Goal: Information Seeking & Learning: Check status

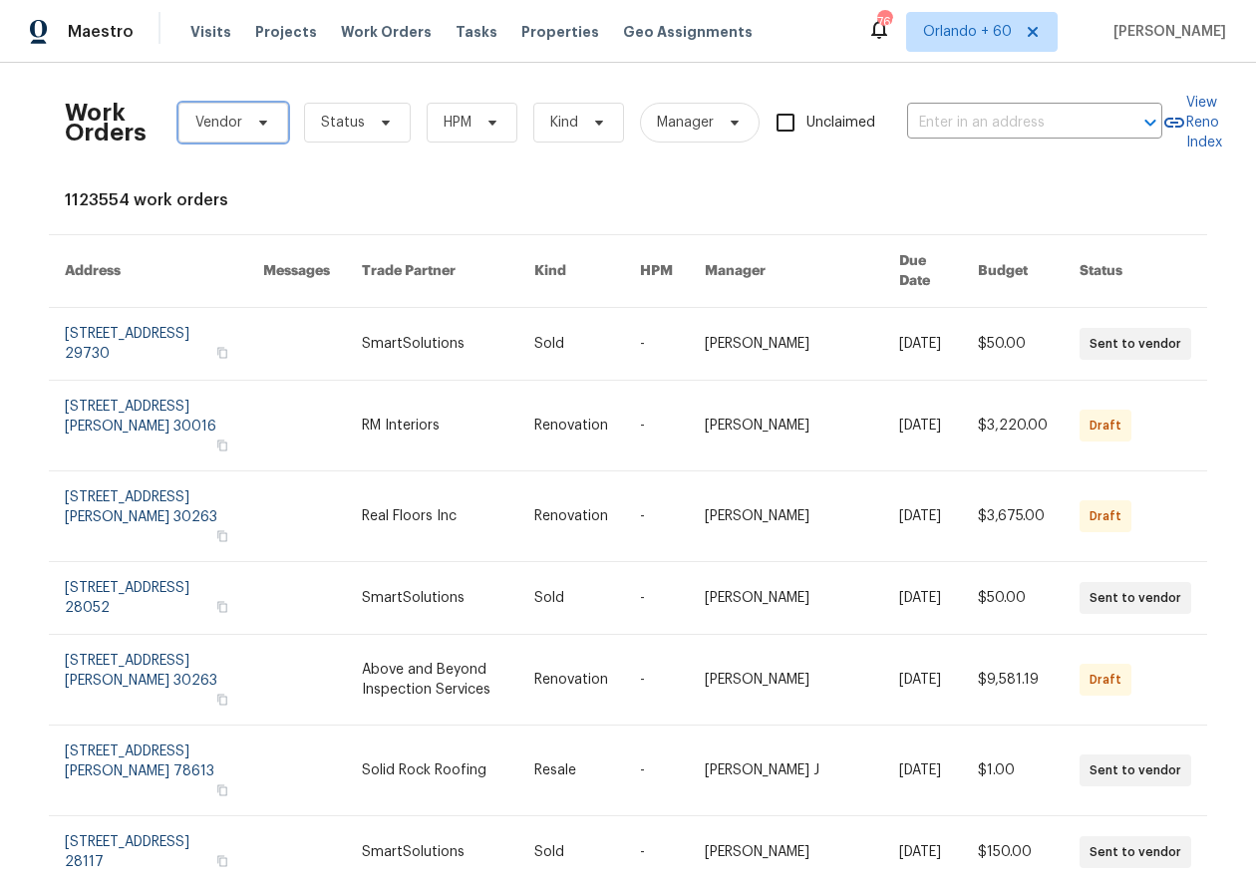
click at [245, 129] on span "Vendor" at bounding box center [233, 123] width 110 height 40
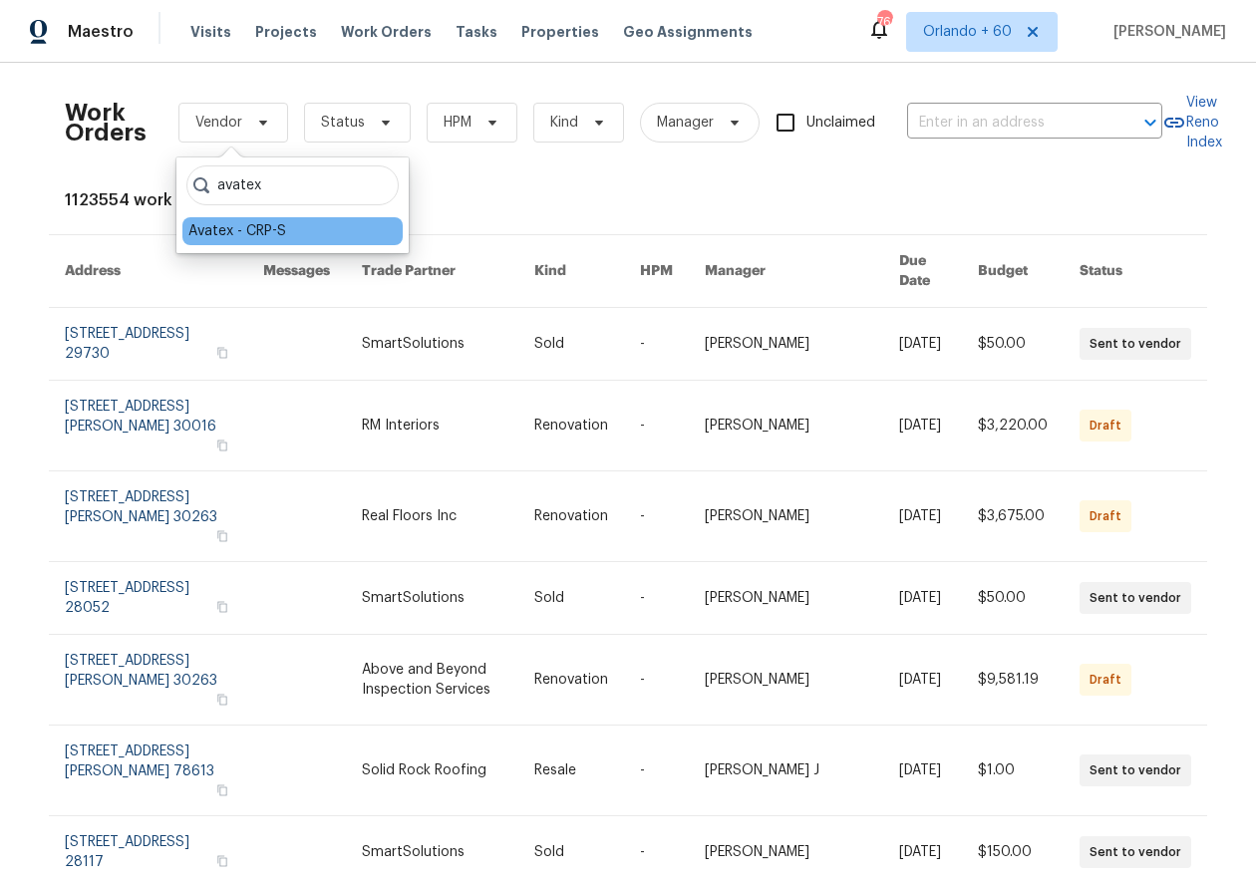
type input "avatex"
click at [323, 224] on div "Avatex - CRP-S" at bounding box center [292, 231] width 220 height 28
click at [224, 224] on div "Avatex - CRP-S" at bounding box center [237, 231] width 98 height 20
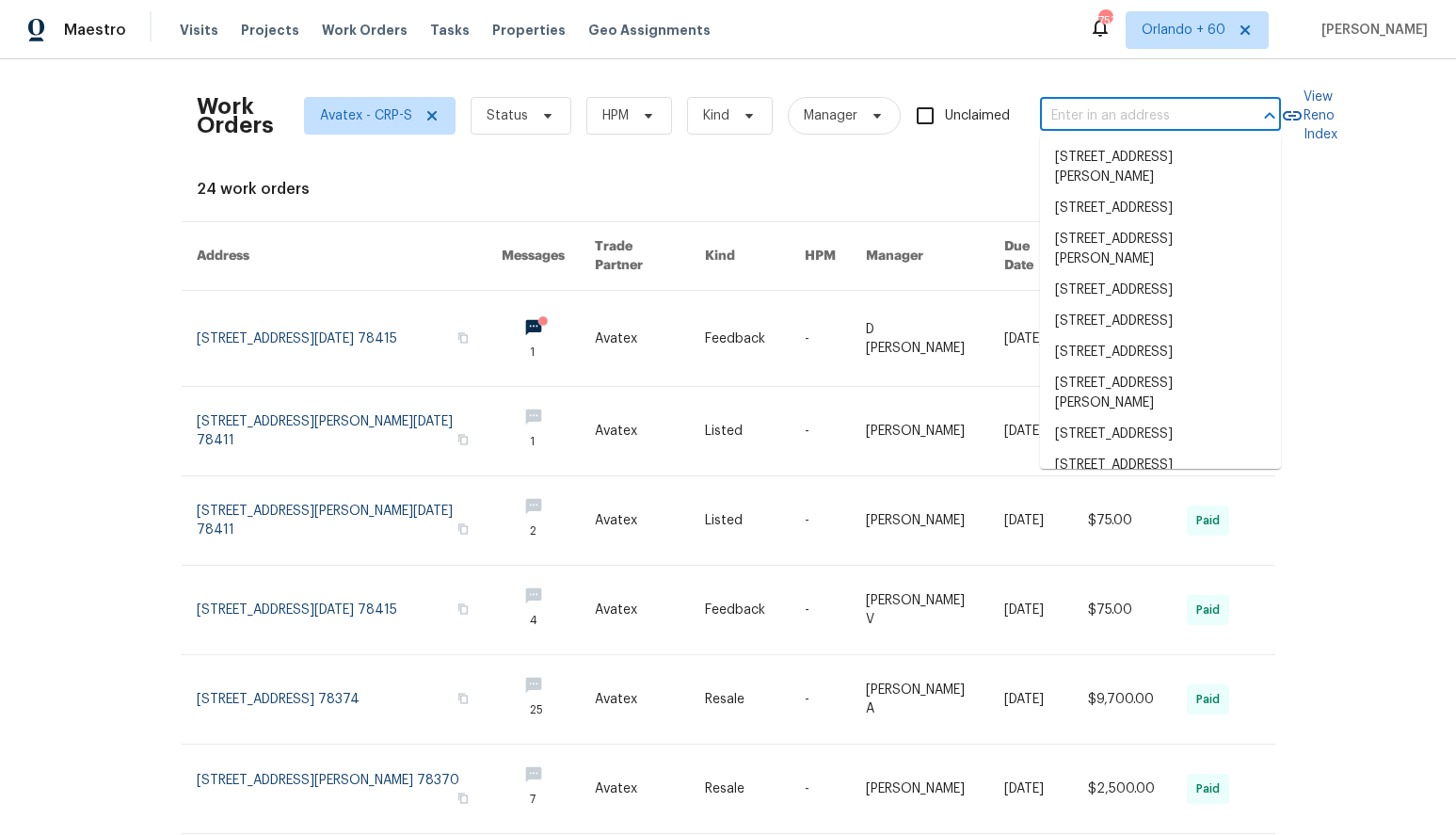
click at [1152, 110] on input "text" at bounding box center [1134, 116] width 188 height 29
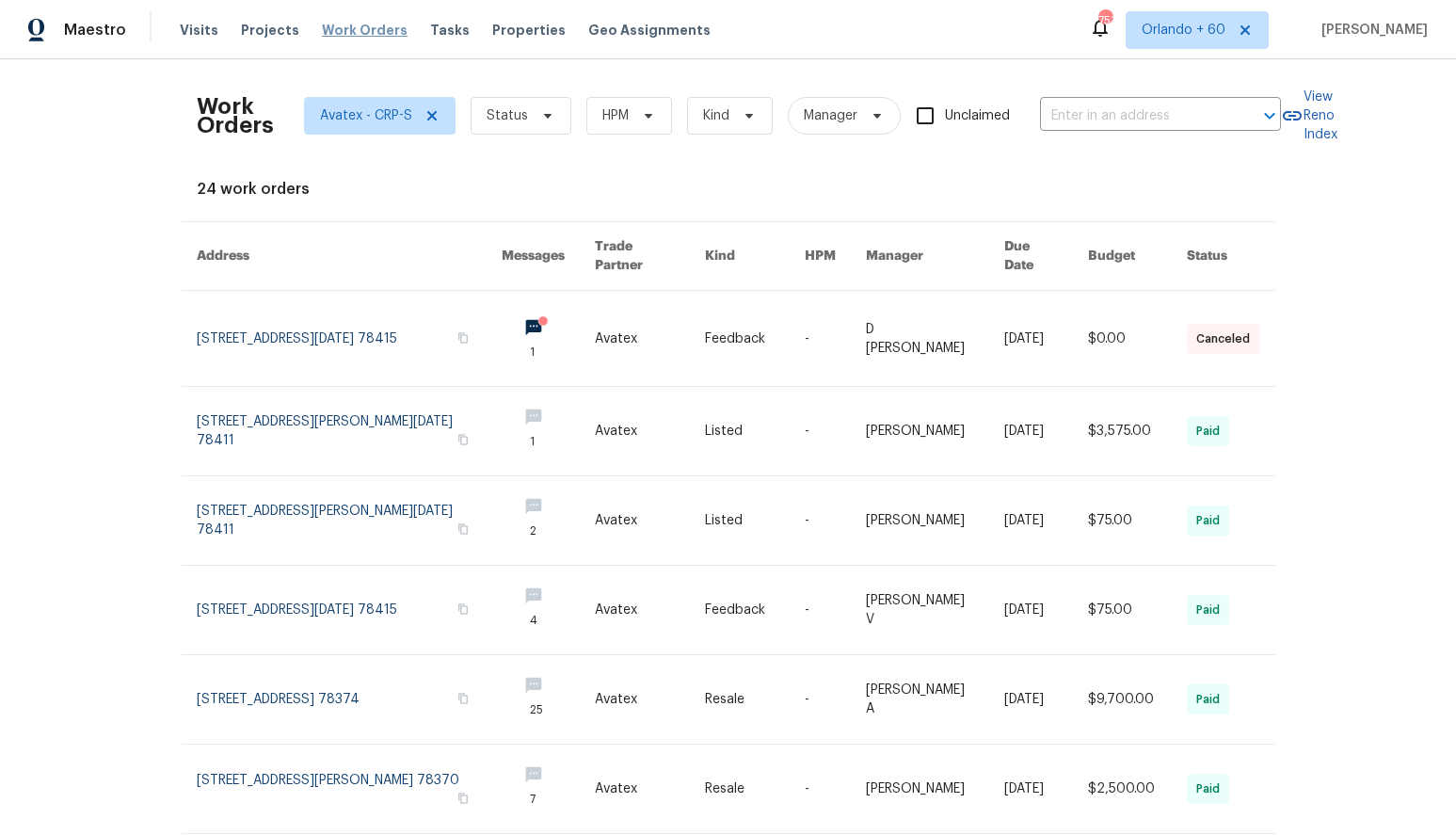
click at [332, 30] on span "Work Orders" at bounding box center [364, 30] width 86 height 19
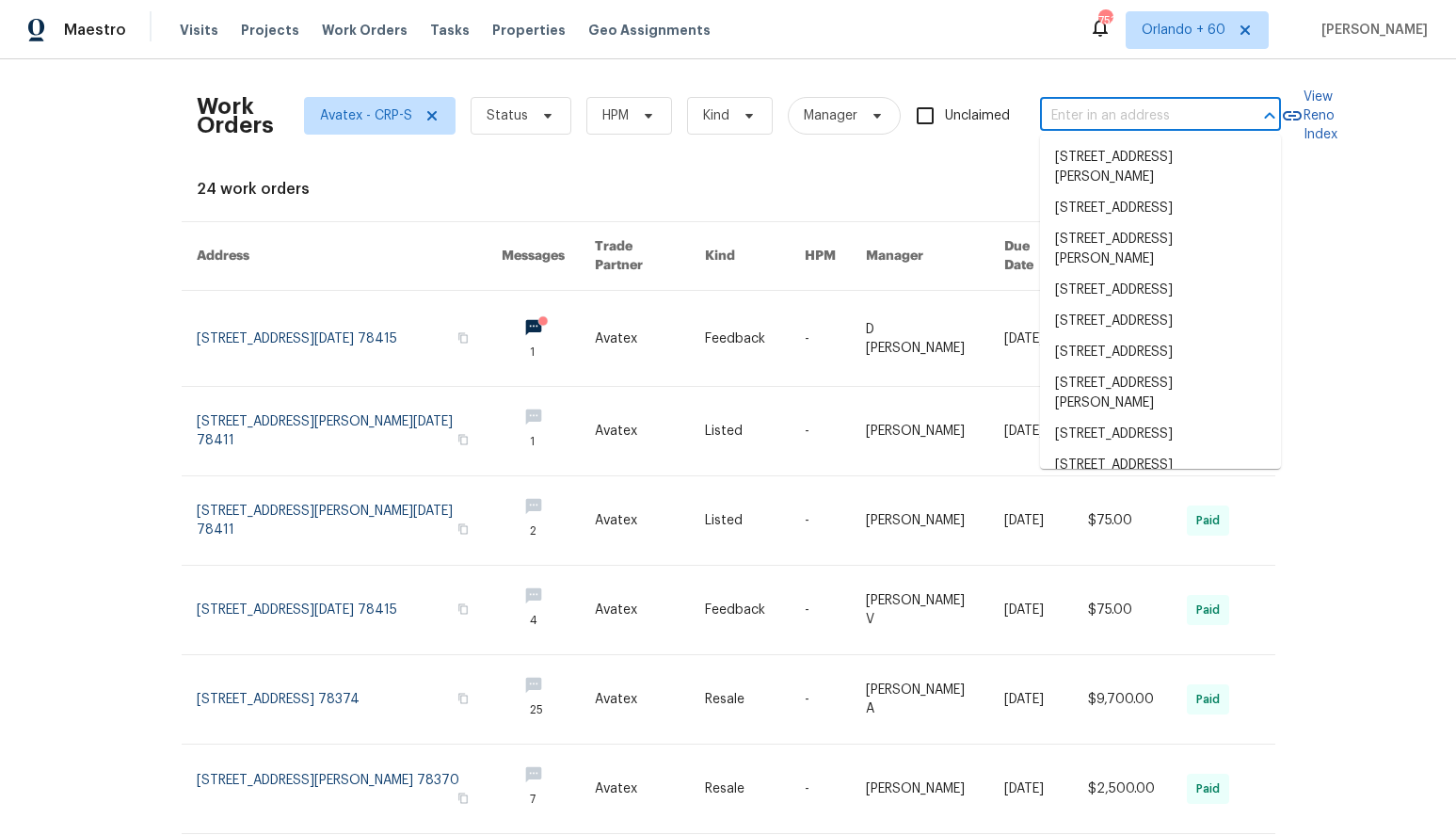
click at [1145, 116] on input "text" at bounding box center [1134, 116] width 188 height 29
paste input "[STREET_ADDRESS][PERSON_NAME][PERSON_NAME]"
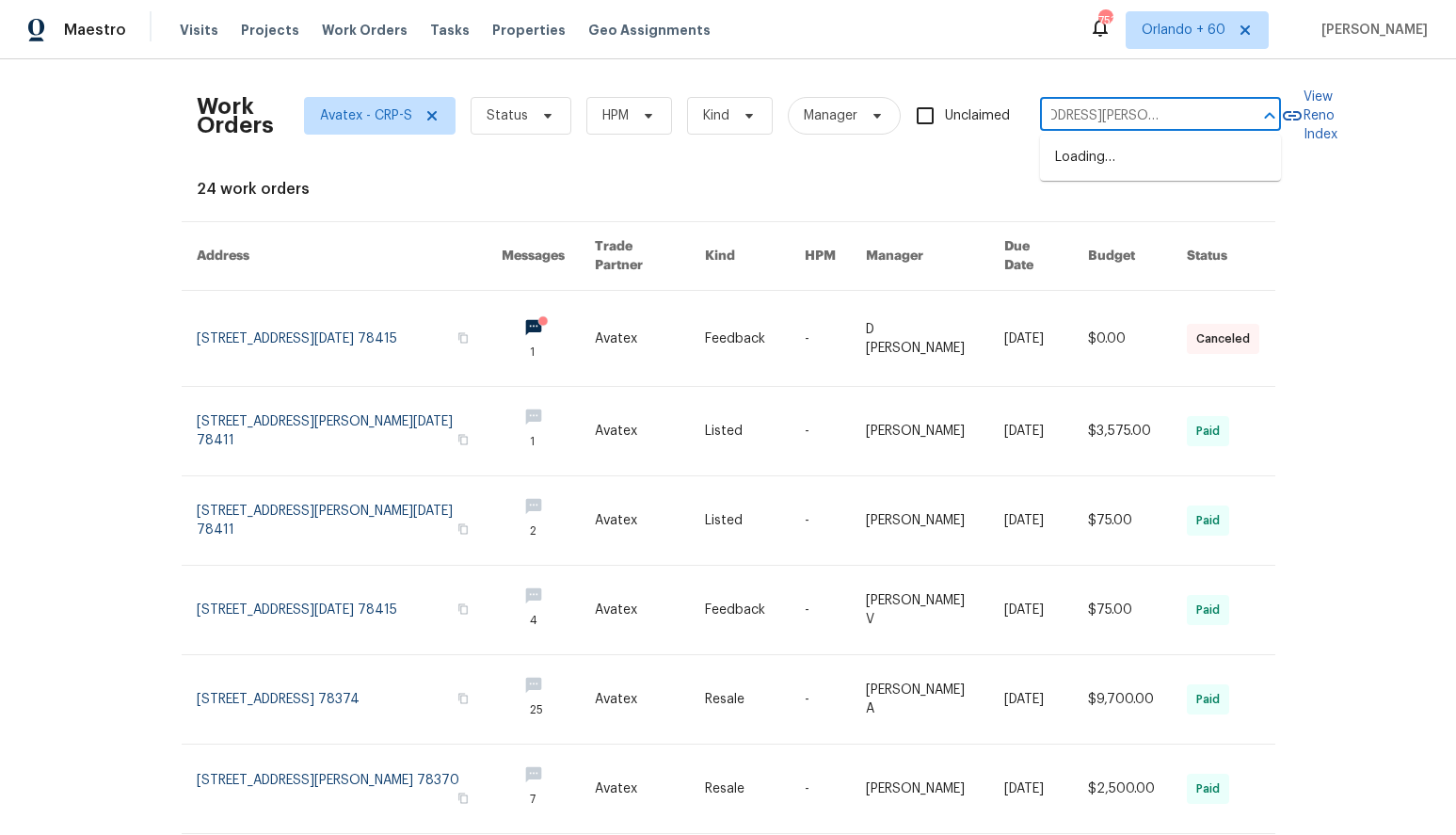
type input "[STREET_ADDRESS][PERSON_NAME][PERSON_NAME]"
click at [1145, 162] on li "[STREET_ADDRESS][PERSON_NAME][PERSON_NAME]" at bounding box center [1160, 168] width 241 height 51
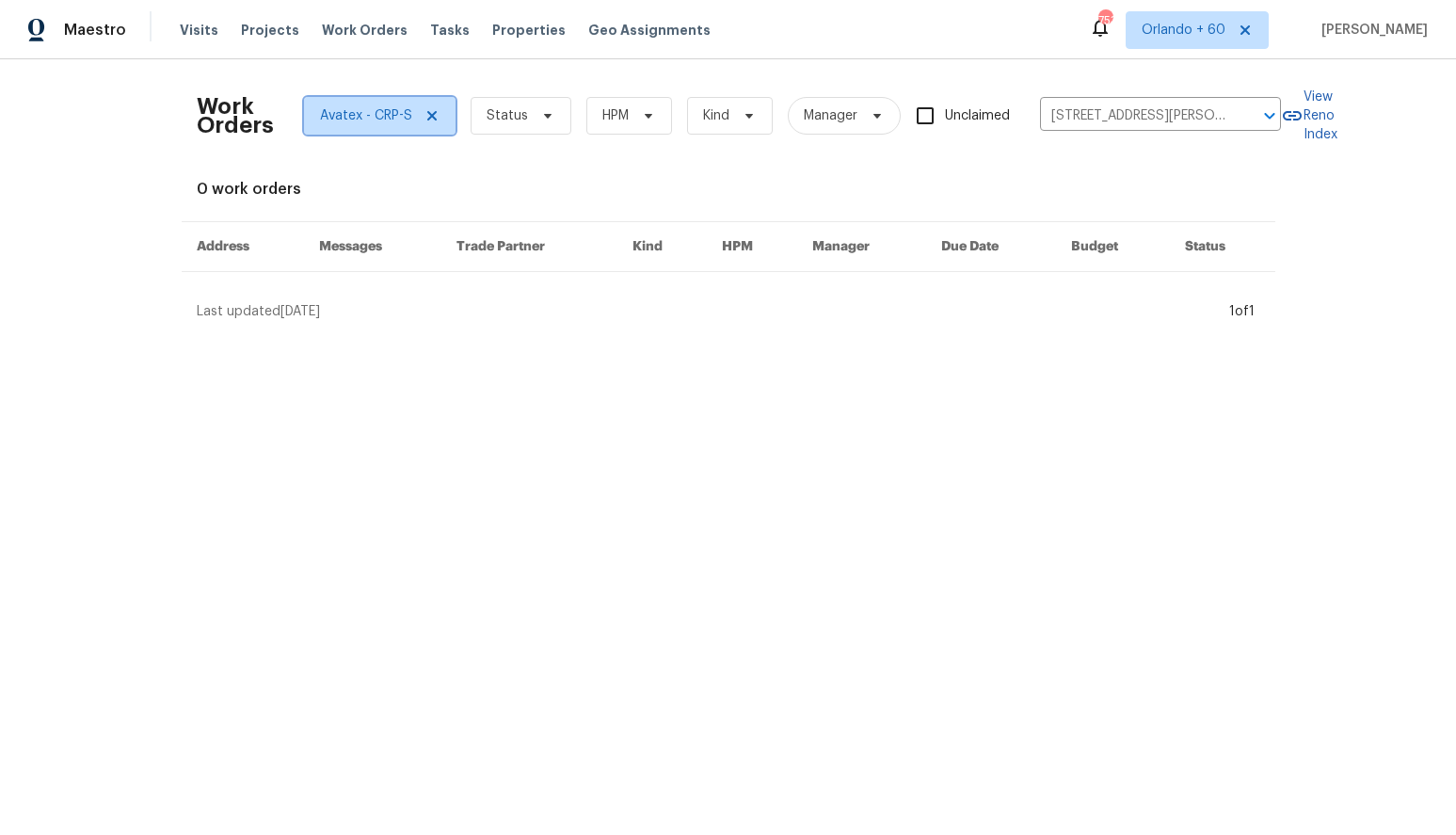
click at [397, 118] on span "Avatex - CRP-S" at bounding box center [366, 116] width 93 height 19
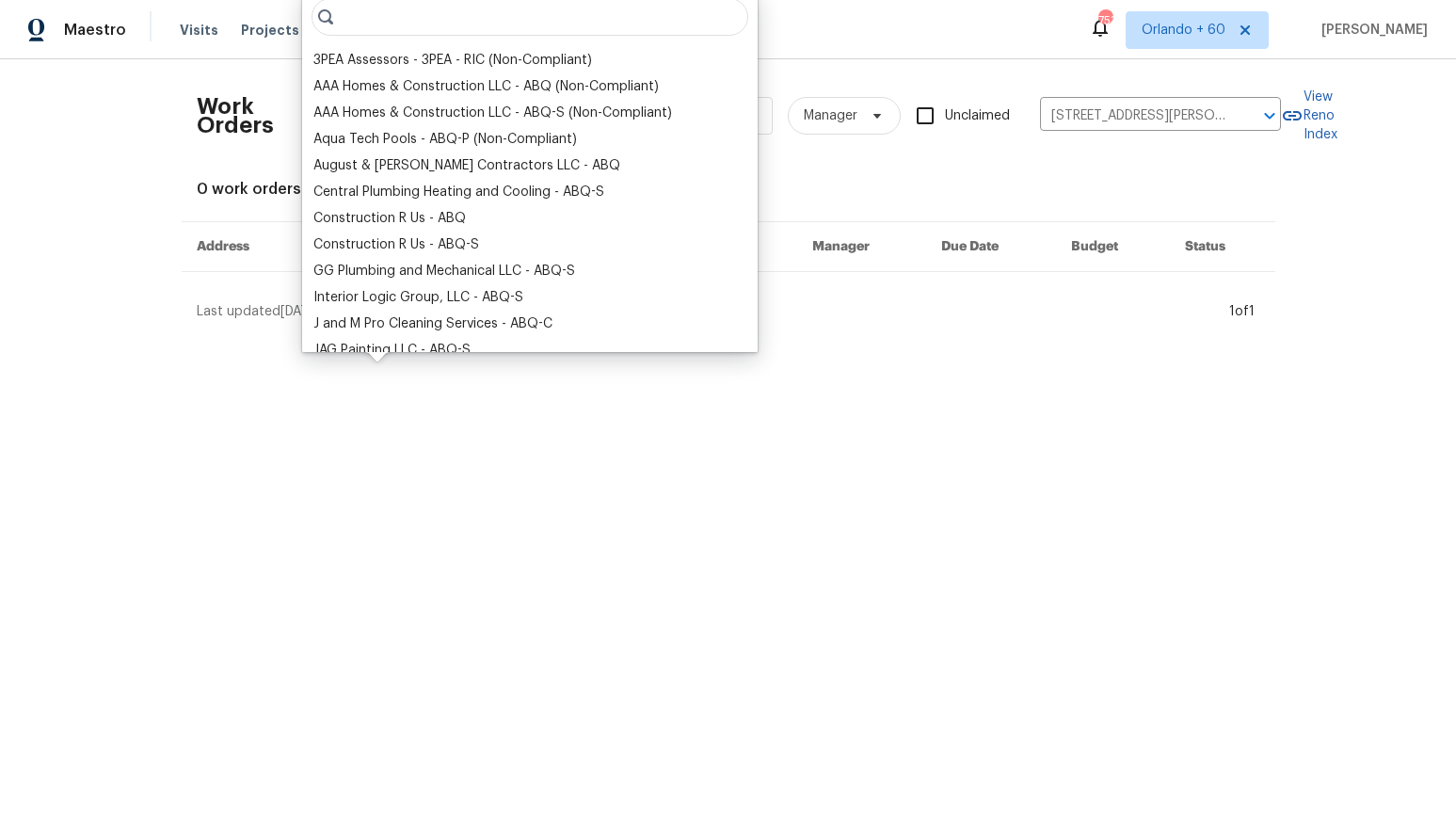
click at [431, 118] on div "AAA Homes & Construction LLC - ABQ-S (Non-Compliant)" at bounding box center [493, 113] width 359 height 19
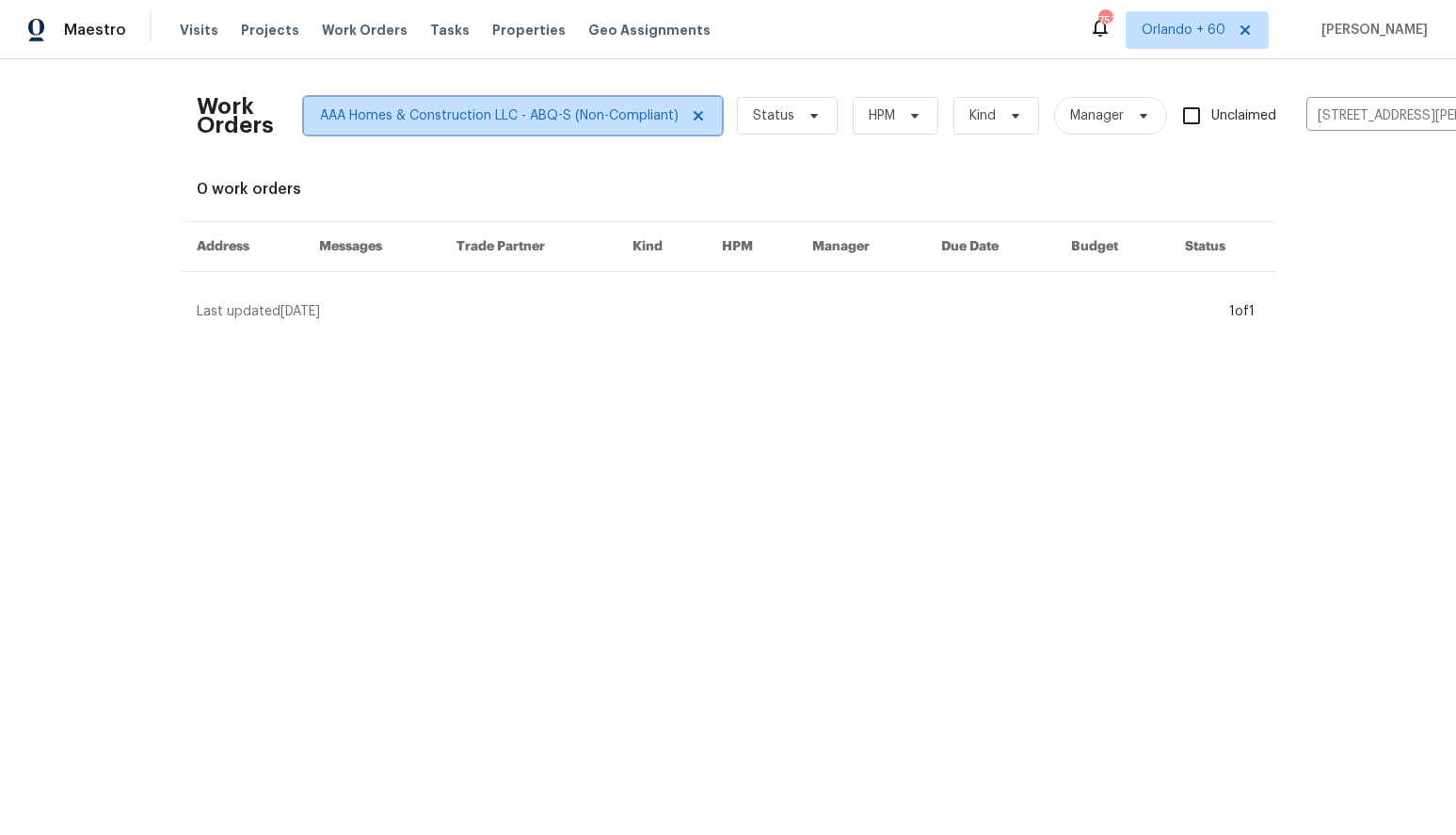
click at [695, 119] on icon at bounding box center [698, 116] width 9 height 9
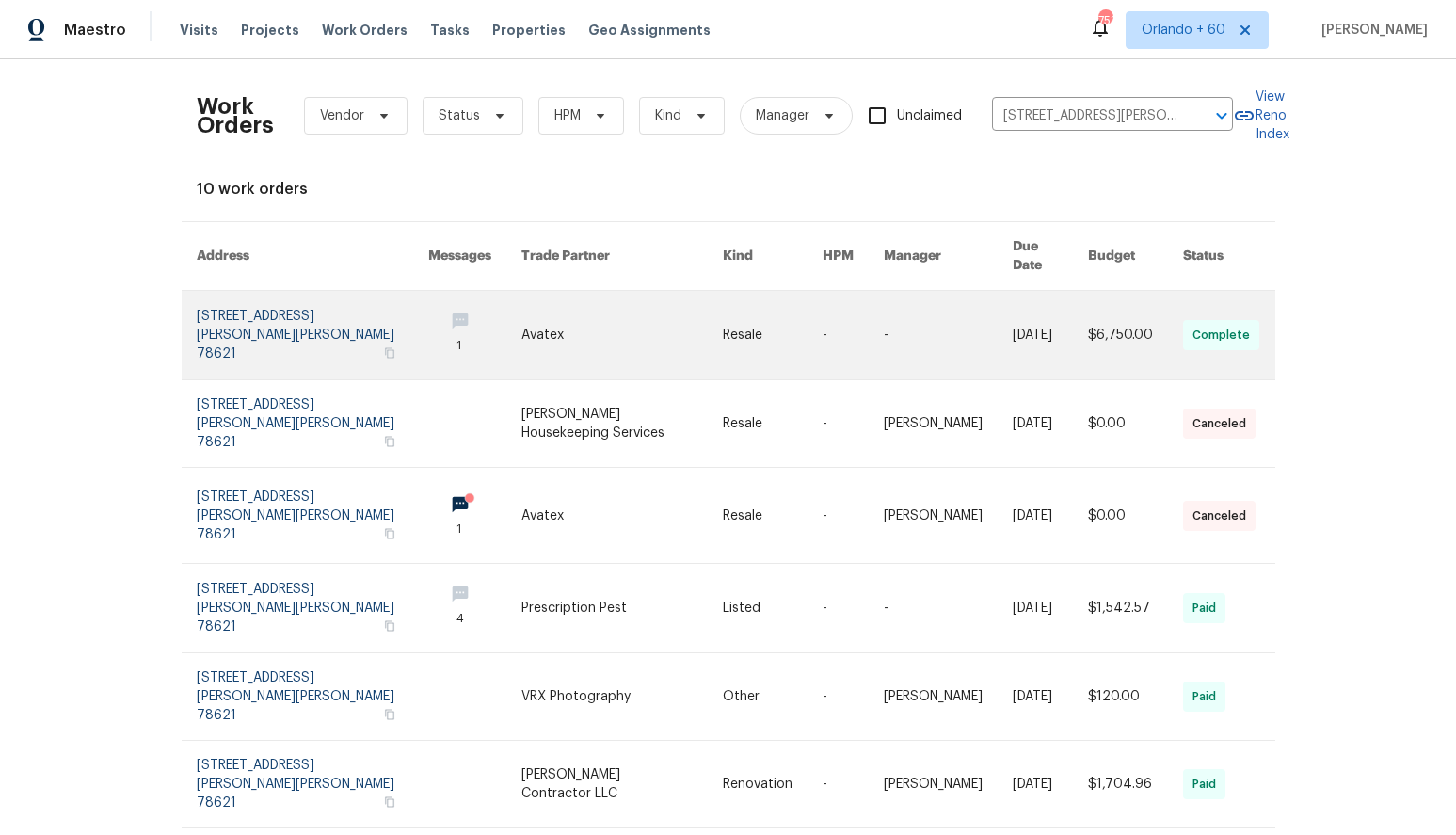
click at [286, 335] on link at bounding box center [313, 335] width 232 height 89
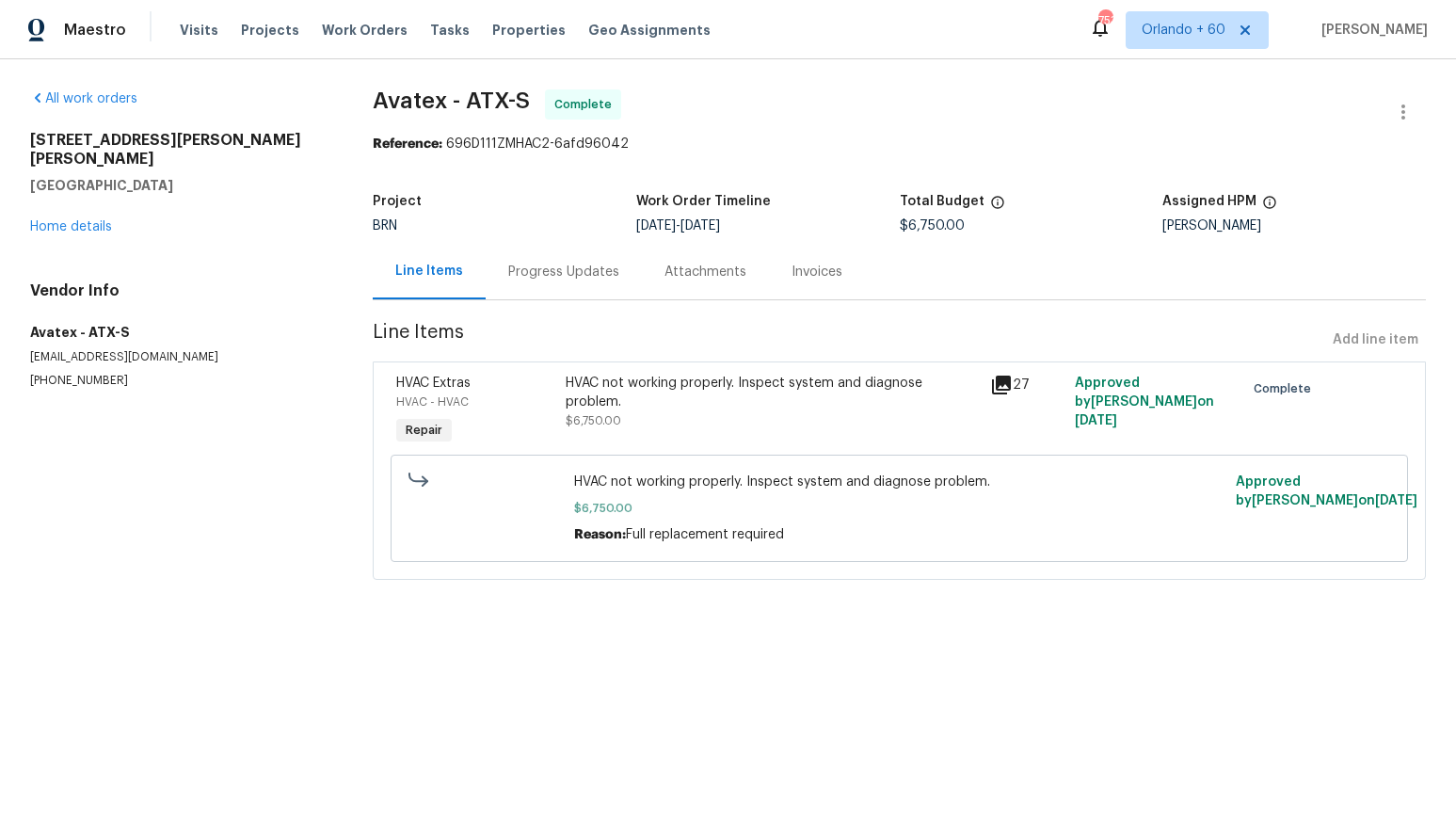
click at [554, 258] on div "Progress Updates" at bounding box center [564, 271] width 157 height 56
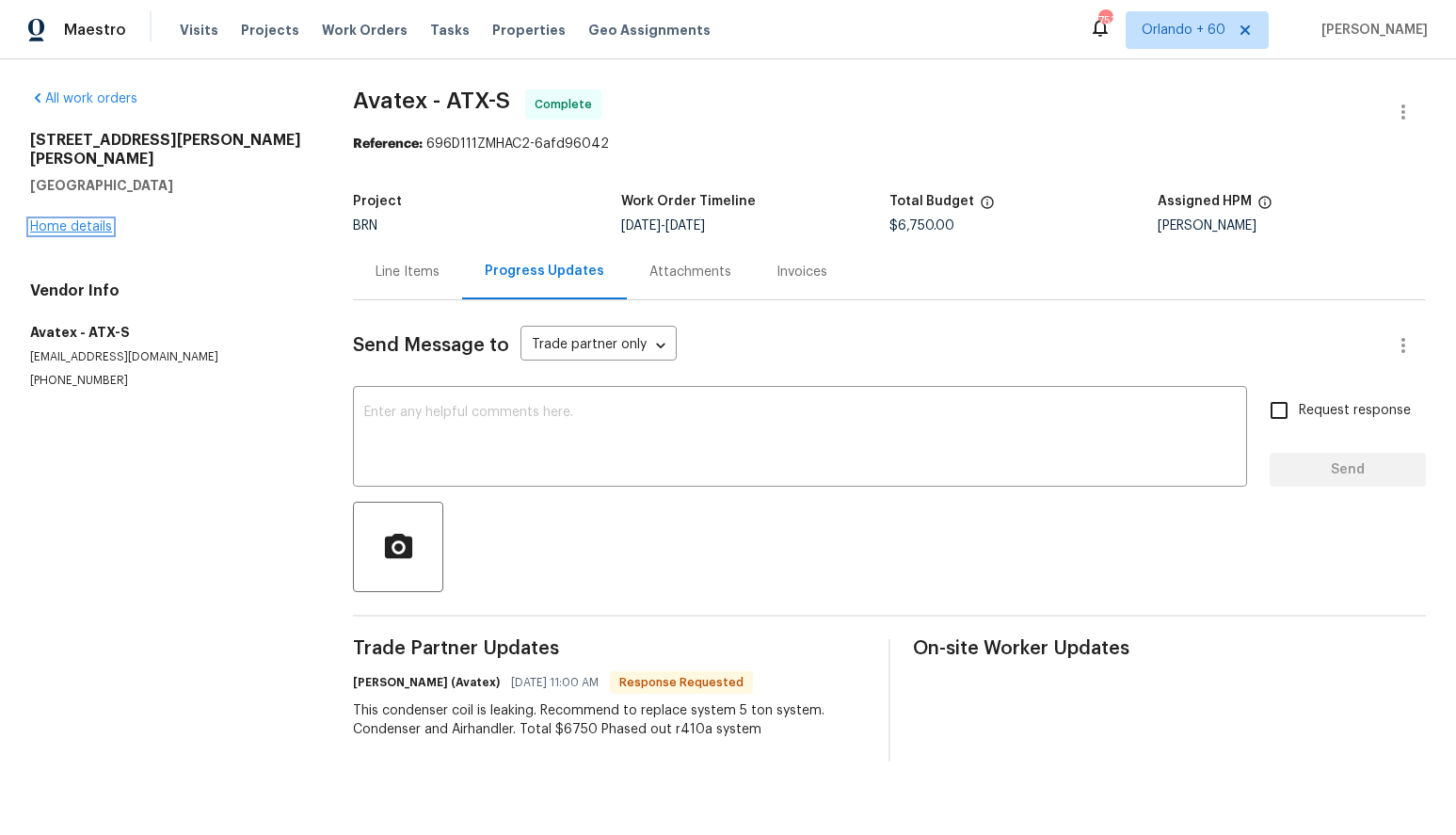
click at [94, 220] on link "Home details" at bounding box center [71, 227] width 82 height 13
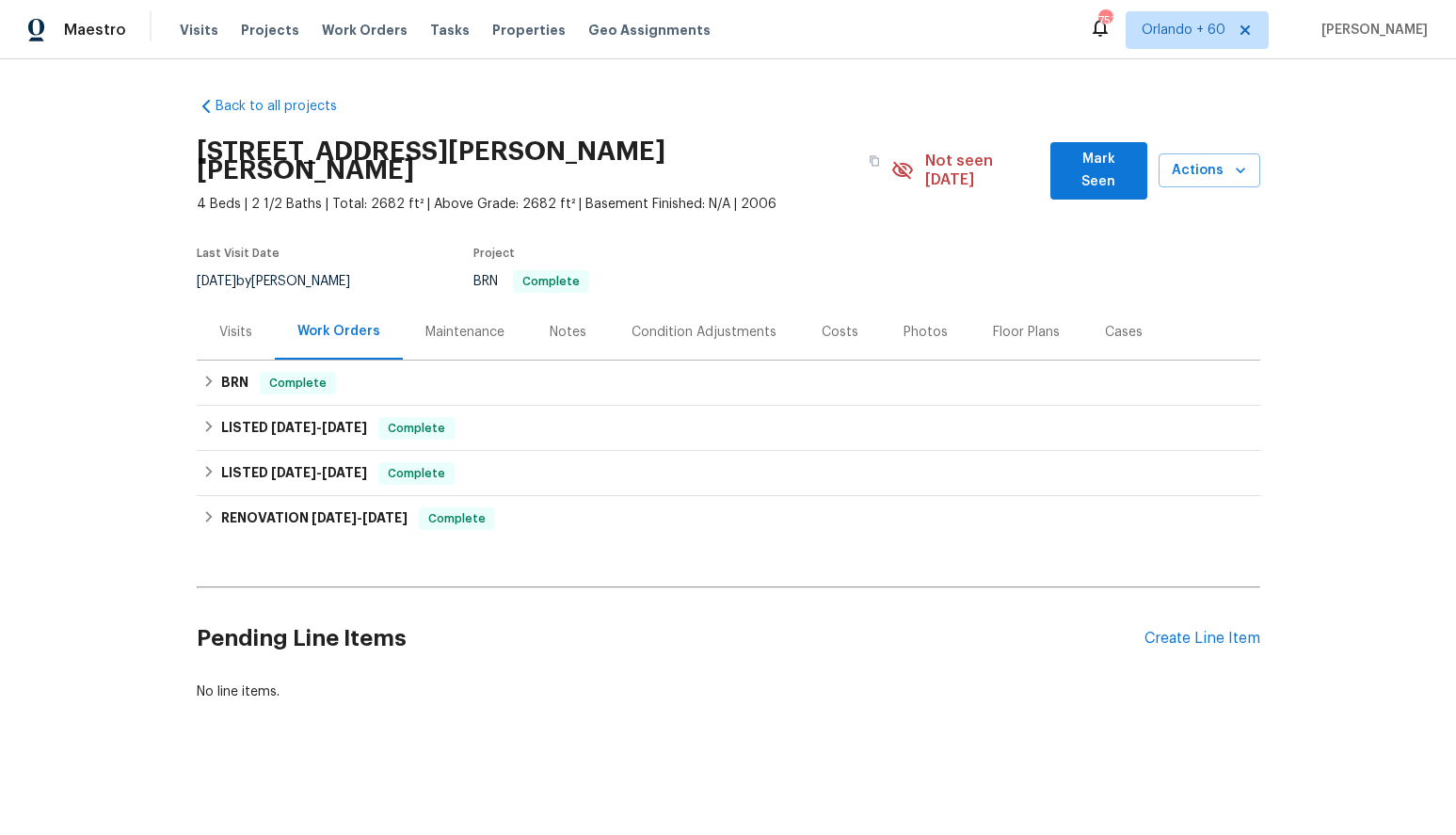
click at [555, 323] on div "Notes" at bounding box center [567, 332] width 37 height 19
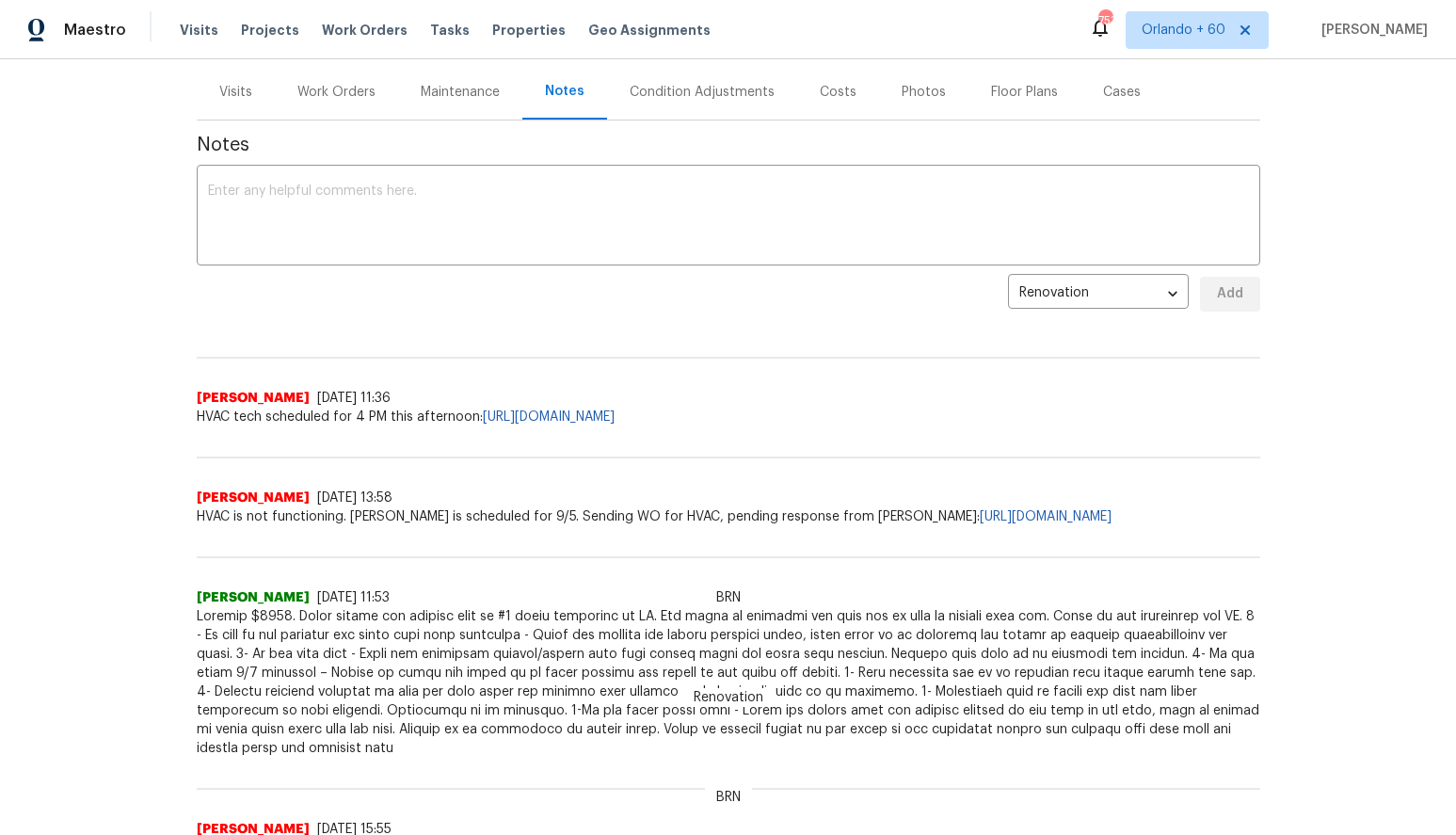
scroll to position [435, 0]
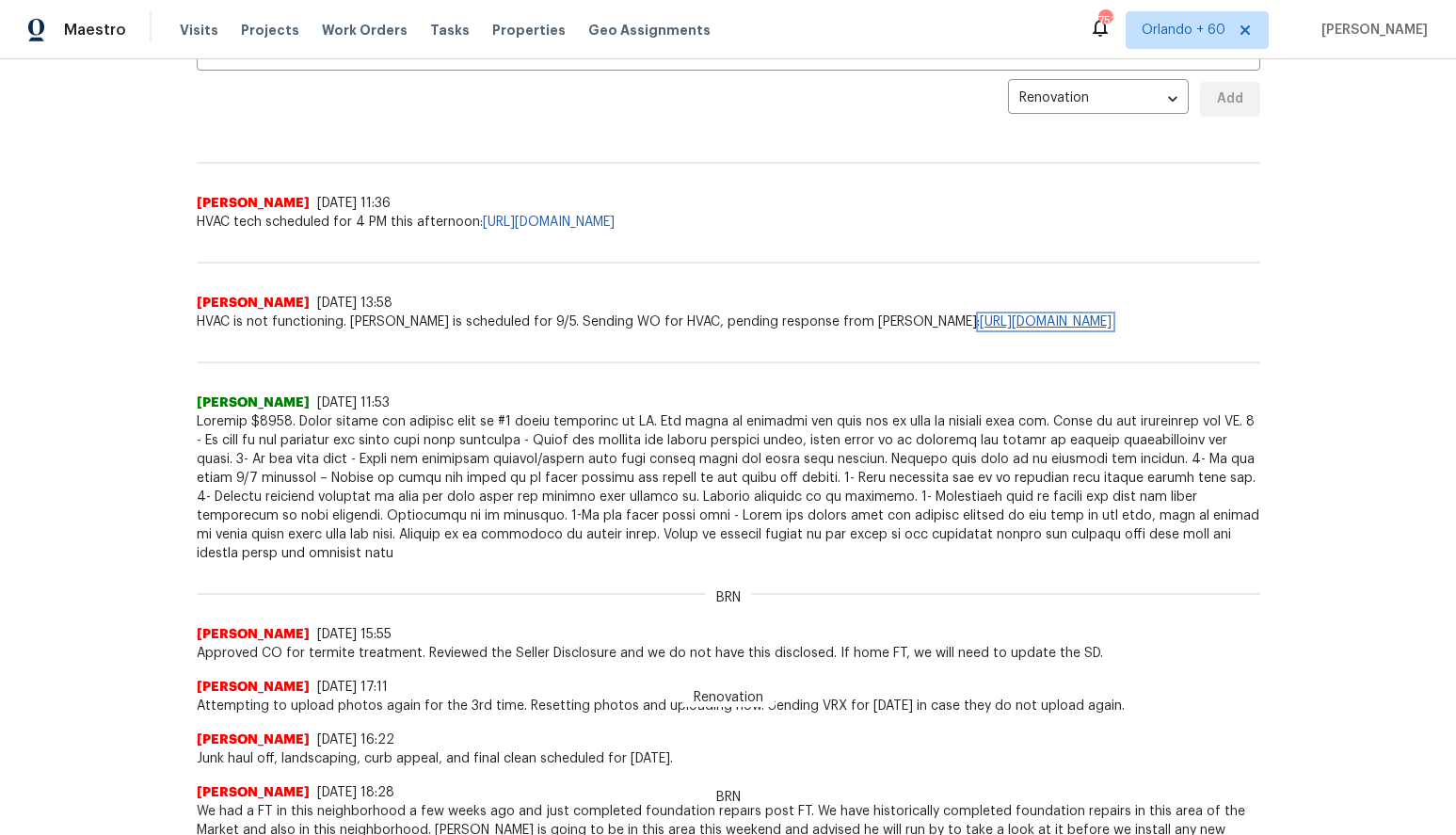
click at [980, 325] on link "[URL][DOMAIN_NAME]" at bounding box center [1046, 322] width 132 height 13
click at [1023, 324] on span "HVAC is not functioning. [PERSON_NAME] is scheduled for 9/5. Sending WO for HVA…" at bounding box center [728, 322] width 1064 height 19
